Goal: Transaction & Acquisition: Purchase product/service

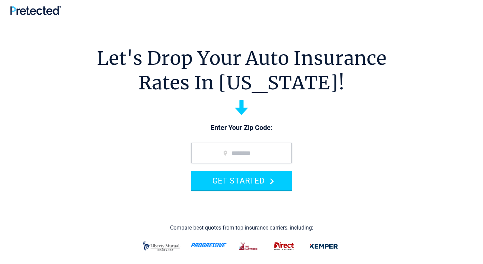
click at [249, 170] on form "GET STARTED" at bounding box center [241, 166] width 114 height 61
click at [250, 160] on input "zip code" at bounding box center [241, 153] width 101 height 20
type input "*****"
click at [191, 171] on button "GET STARTED" at bounding box center [241, 180] width 101 height 19
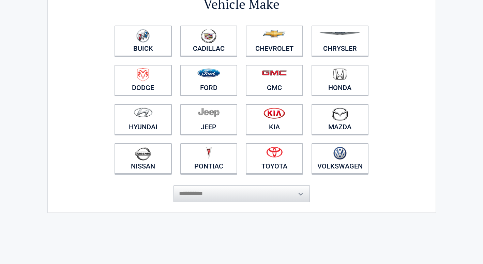
scroll to position [68, 0]
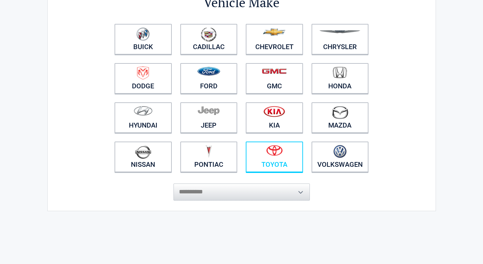
click at [274, 161] on link "Toyota" at bounding box center [274, 156] width 57 height 31
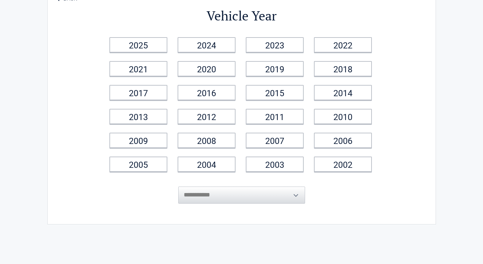
scroll to position [0, 0]
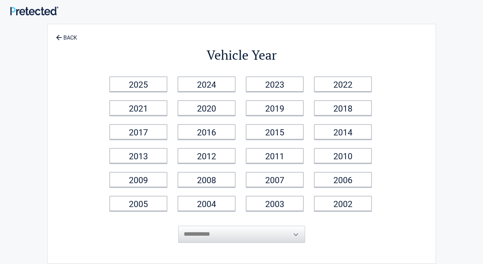
click at [274, 161] on link "2011" at bounding box center [275, 155] width 58 height 15
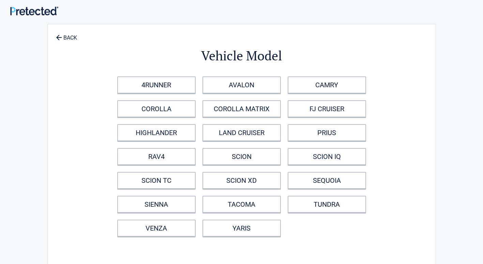
click at [274, 161] on link "SCION" at bounding box center [241, 156] width 78 height 17
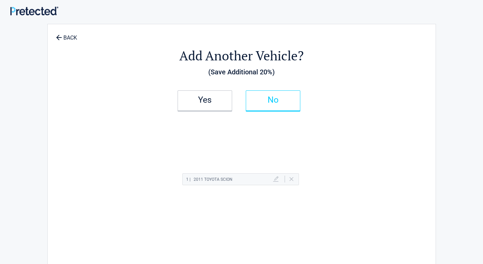
click at [279, 96] on link "No" at bounding box center [273, 100] width 55 height 20
